Goal: Information Seeking & Learning: Learn about a topic

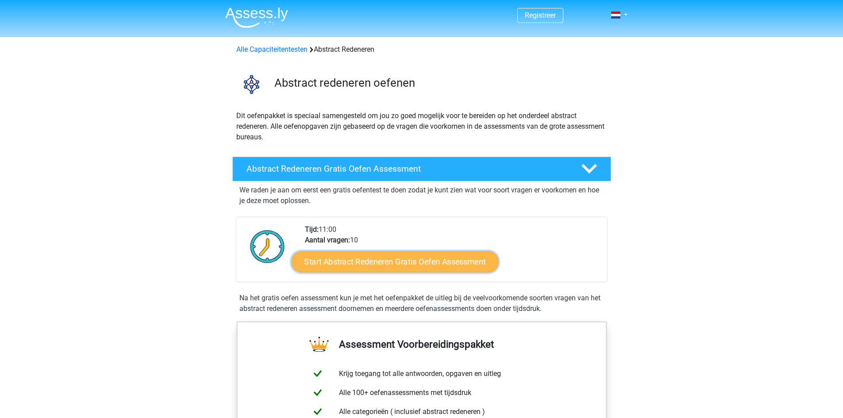
click at [427, 264] on link "Start Abstract Redeneren Gratis Oefen Assessment" at bounding box center [394, 261] width 207 height 21
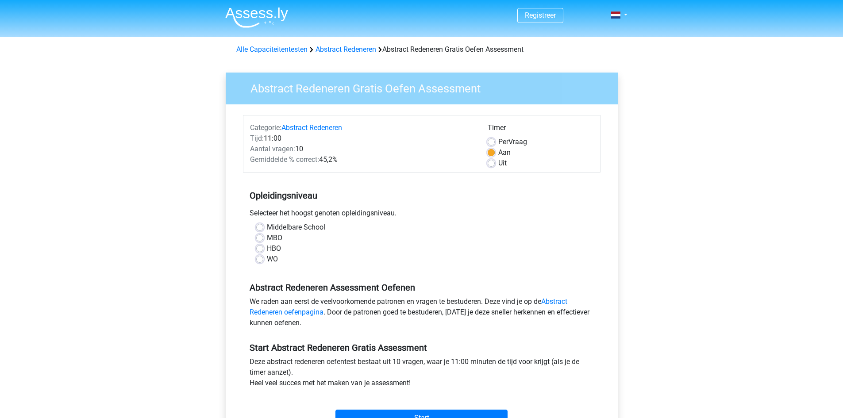
click at [498, 142] on label "Per Vraag" at bounding box center [512, 142] width 29 height 11
click at [490, 142] on input "Per Vraag" at bounding box center [490, 141] width 7 height 9
radio input "true"
click at [498, 153] on label "Aan" at bounding box center [504, 152] width 12 height 11
click at [488, 153] on input "Aan" at bounding box center [490, 151] width 7 height 9
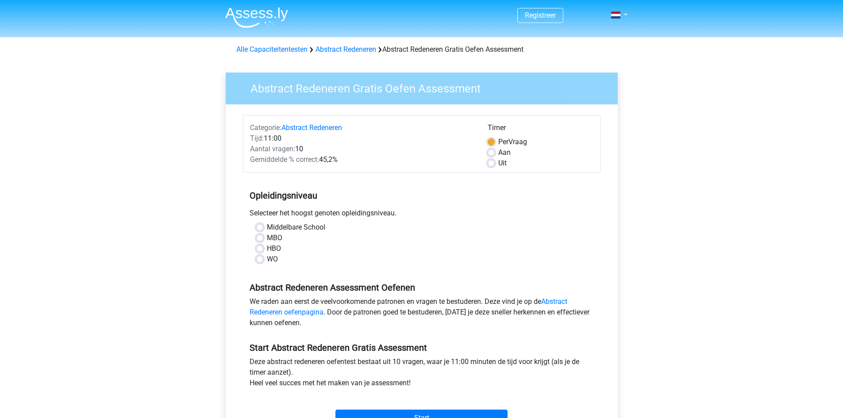
radio input "true"
click at [267, 252] on label "HBO" at bounding box center [274, 248] width 14 height 11
click at [260, 252] on input "HBO" at bounding box center [259, 247] width 7 height 9
radio input "true"
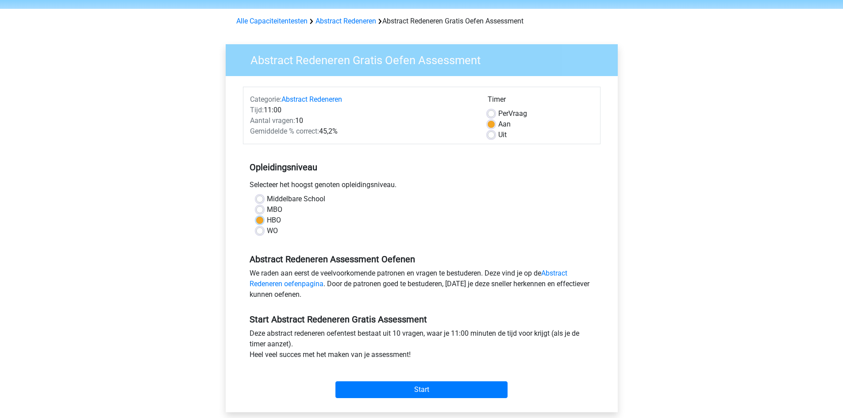
scroll to position [88, 0]
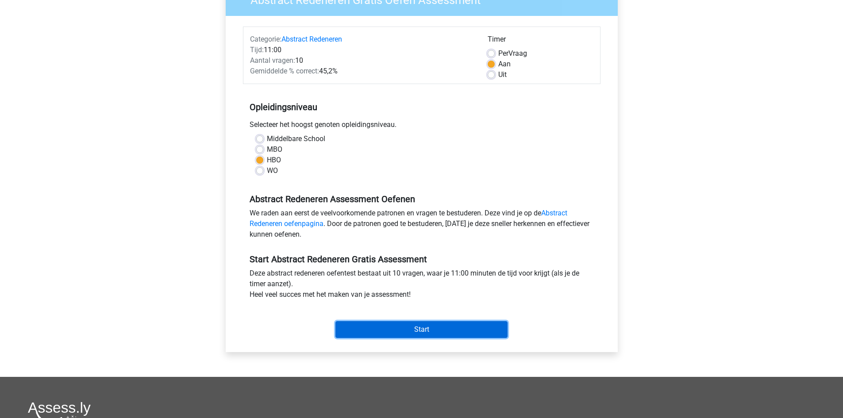
click at [425, 325] on input "Start" at bounding box center [421, 329] width 172 height 17
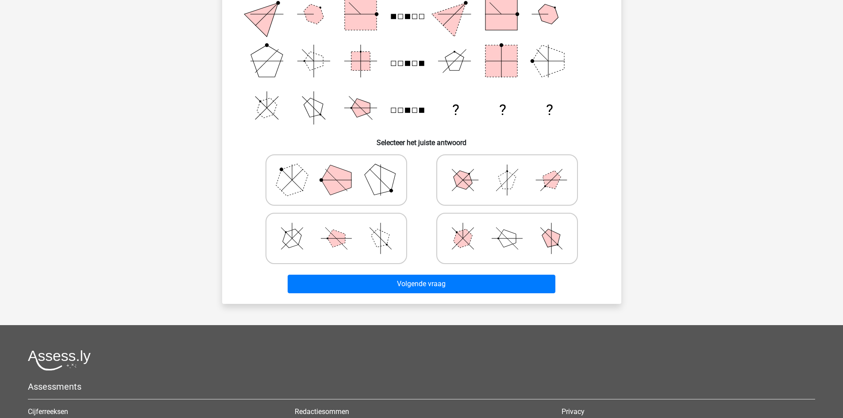
scroll to position [44, 0]
